Goal: Task Accomplishment & Management: Manage account settings

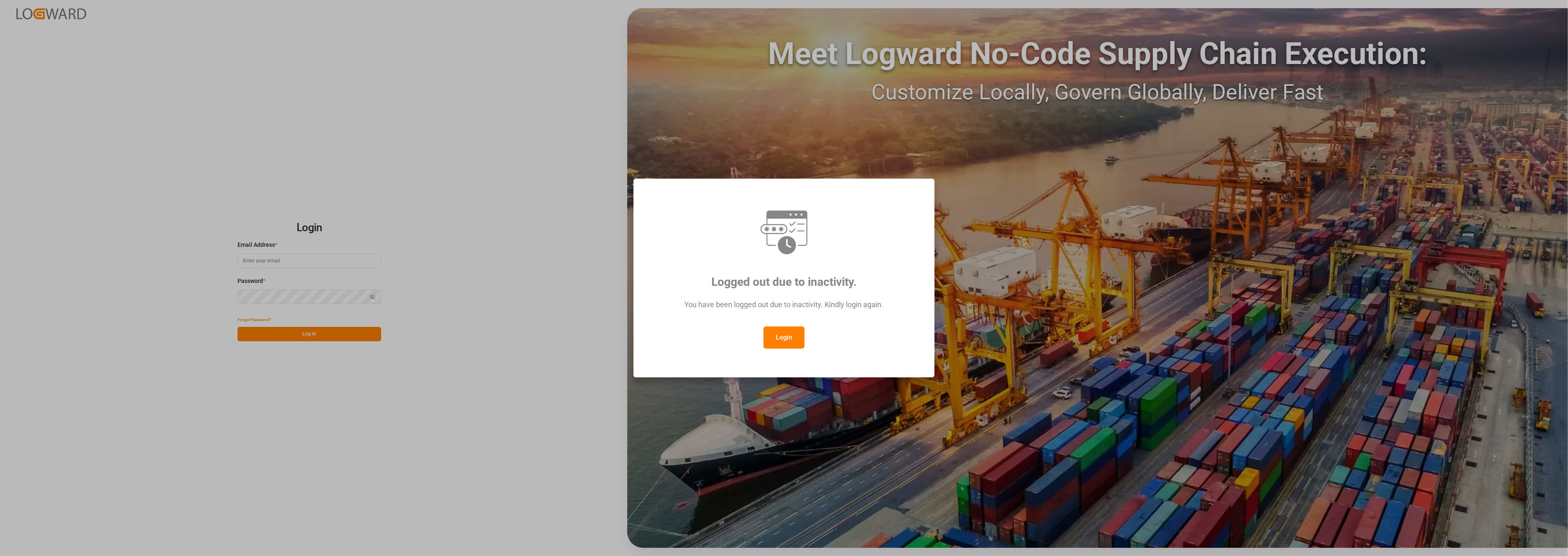
click at [788, 342] on button "Login" at bounding box center [783, 337] width 41 height 22
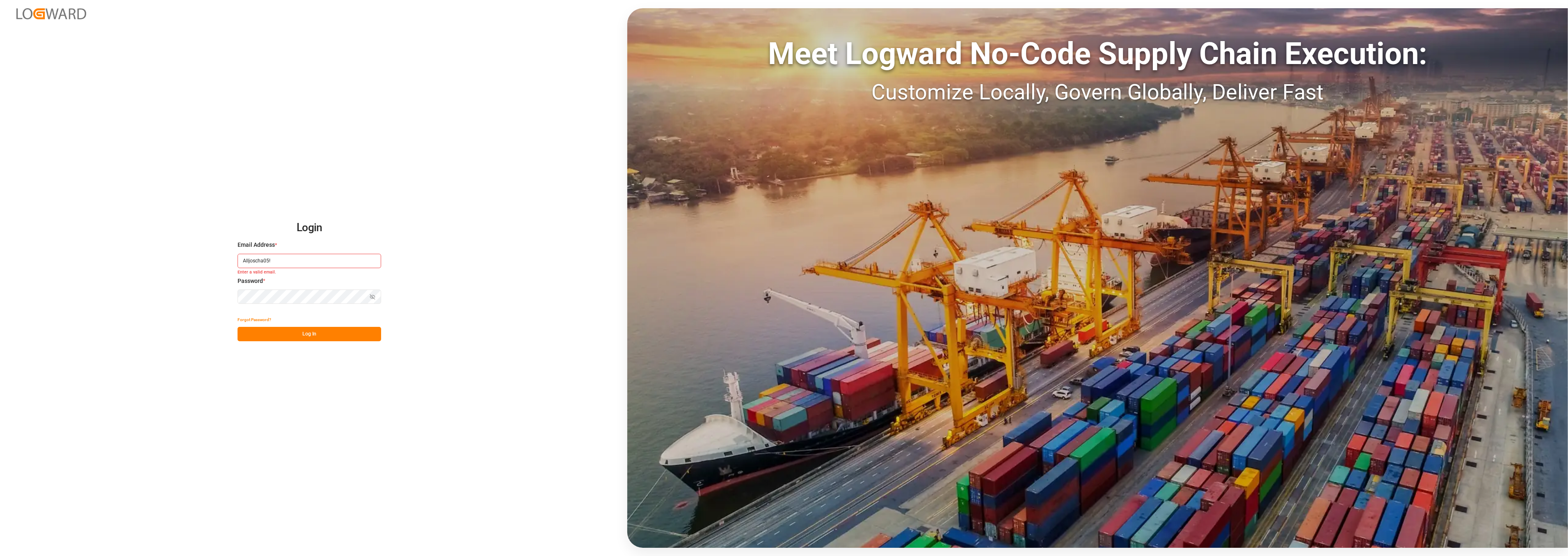
type input "Alljoscha05!"
drag, startPoint x: 282, startPoint y: 264, endPoint x: 117, endPoint y: 246, distance: 166.0
click at [118, 247] on div "Login Email Address * Alljoscha05! Enter a valid email. Password * Show passwor…" at bounding box center [784, 278] width 1568 height 556
click at [274, 257] on input at bounding box center [309, 261] width 144 height 15
type input "[PERSON_NAME][EMAIL_ADDRESS][PERSON_NAME][DOMAIN_NAME]"
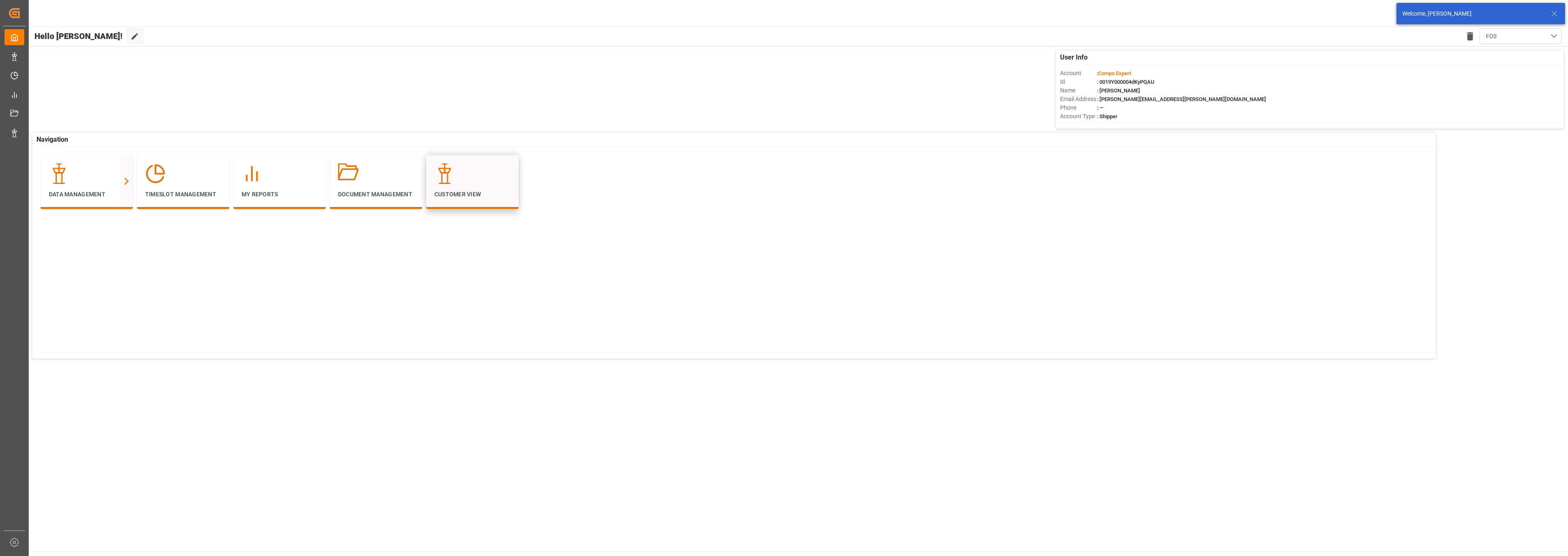
click at [474, 186] on div "Customer View" at bounding box center [472, 181] width 76 height 35
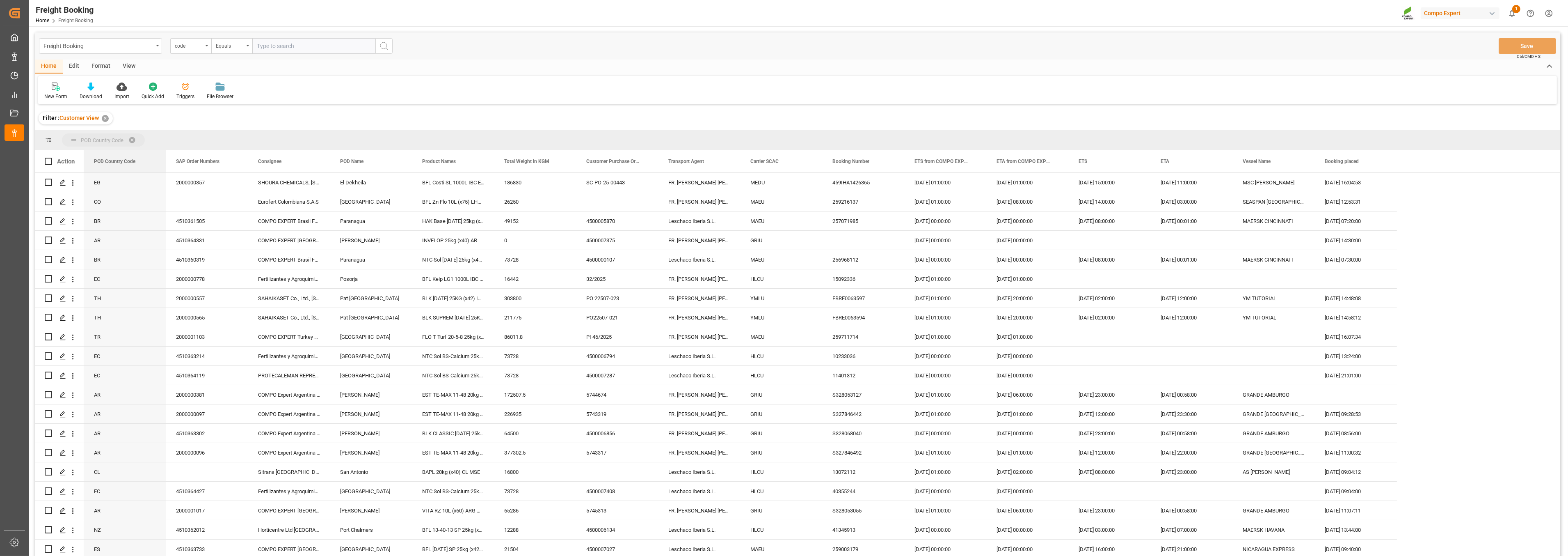
drag, startPoint x: 92, startPoint y: 146, endPoint x: 92, endPoint y: 139, distance: 7.0
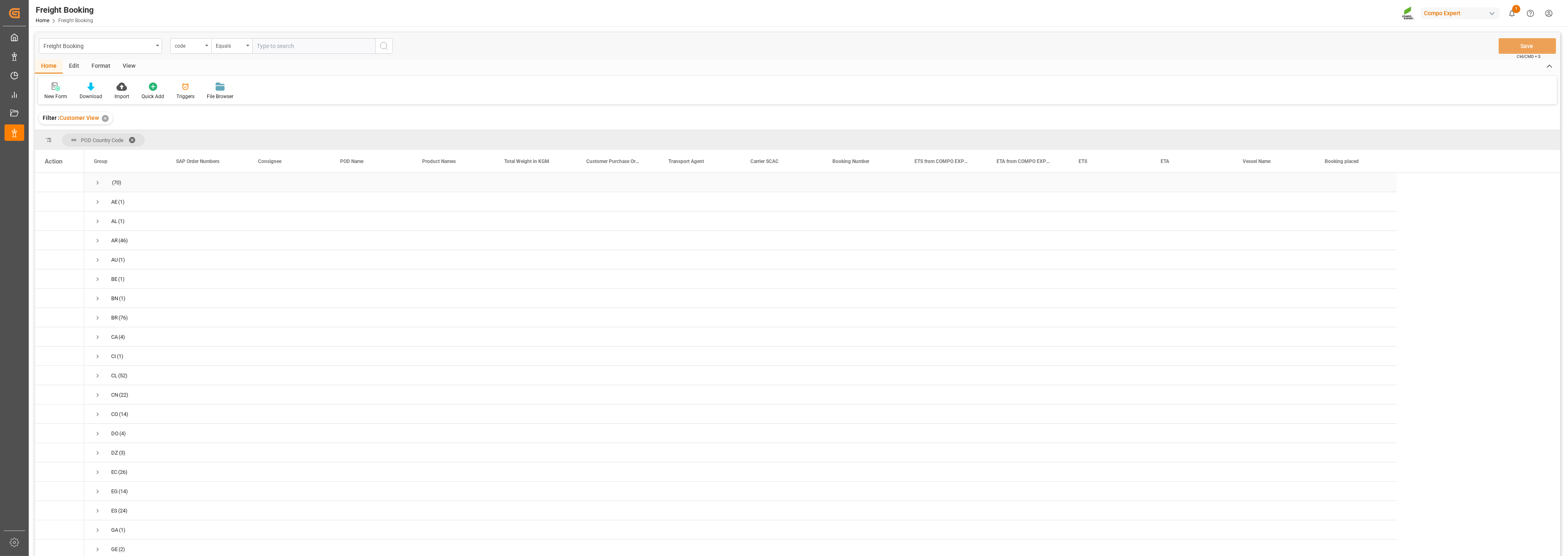
drag, startPoint x: 97, startPoint y: 183, endPoint x: 194, endPoint y: 191, distance: 97.3
click at [99, 182] on span "Press SPACE to select this row." at bounding box center [97, 183] width 7 height 7
